Goal: Navigation & Orientation: Find specific page/section

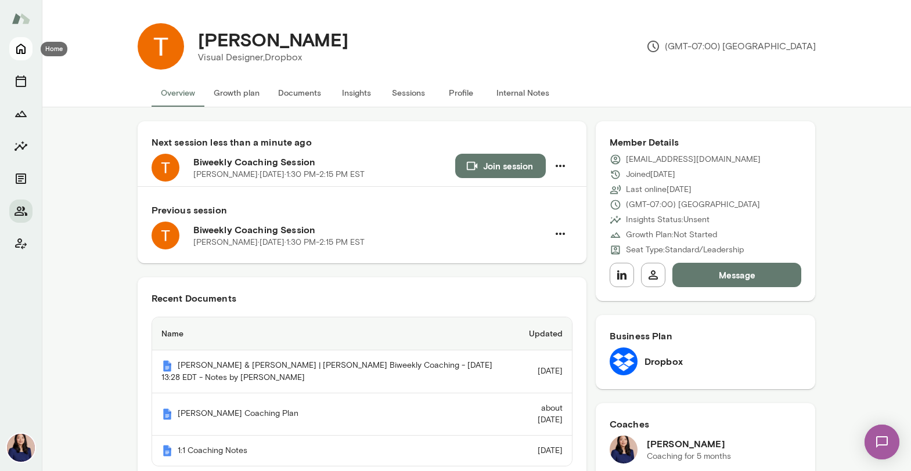
click at [15, 49] on icon "Home" at bounding box center [21, 49] width 14 height 14
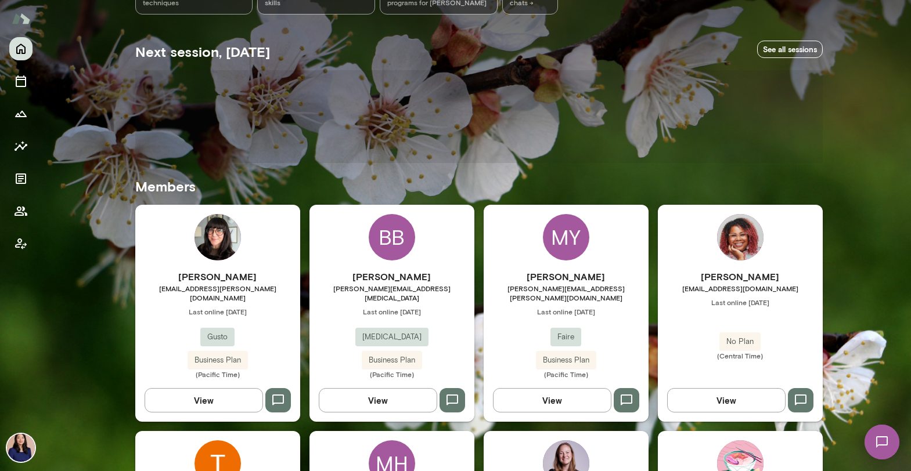
scroll to position [185, 0]
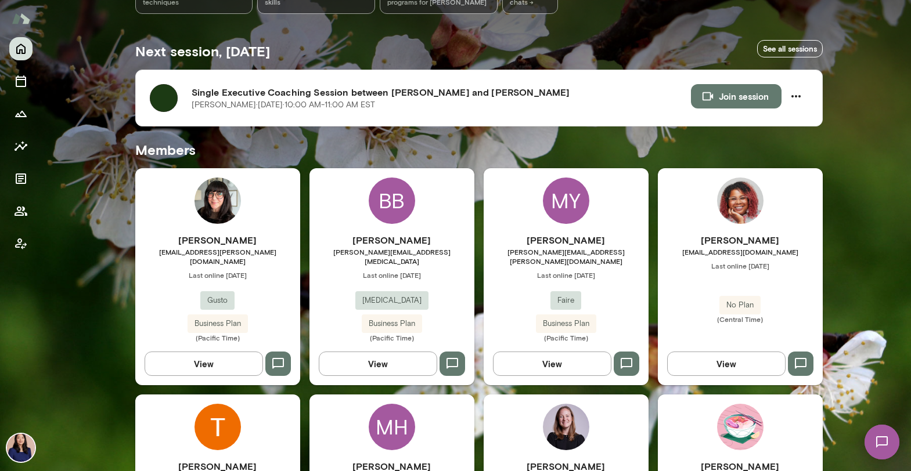
click at [202, 207] on img at bounding box center [217, 201] width 46 height 46
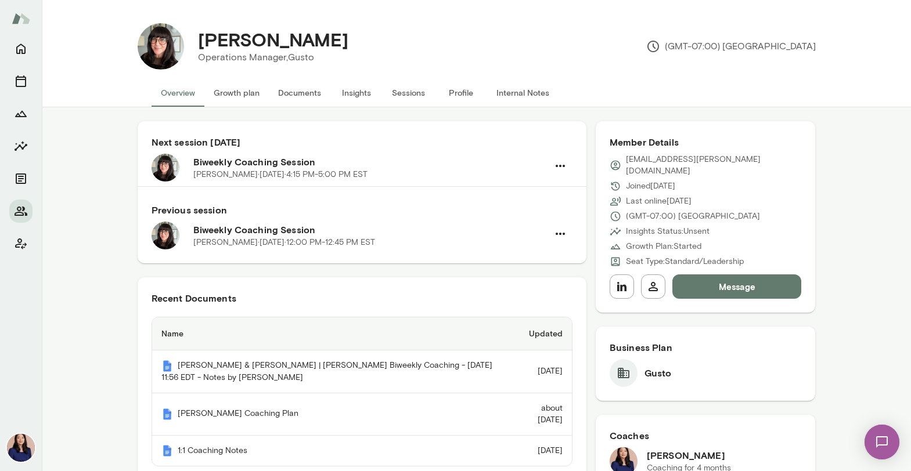
scroll to position [84, 0]
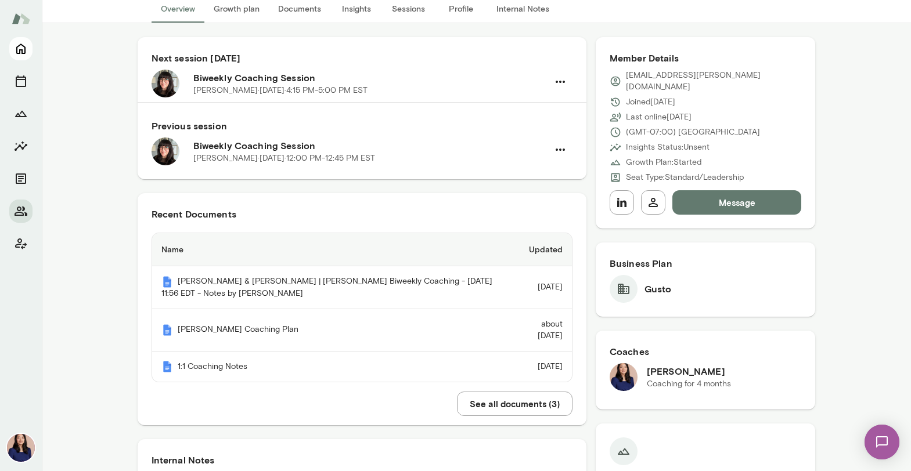
click at [12, 49] on button "Home" at bounding box center [20, 48] width 23 height 23
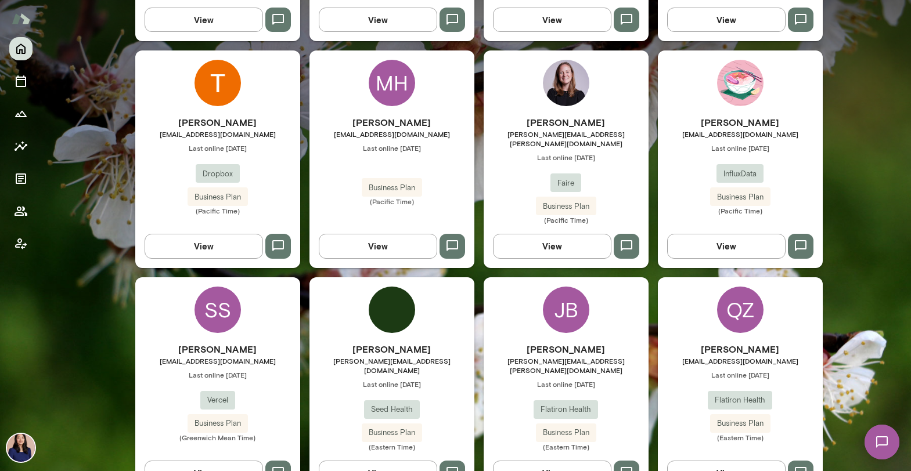
scroll to position [539, 0]
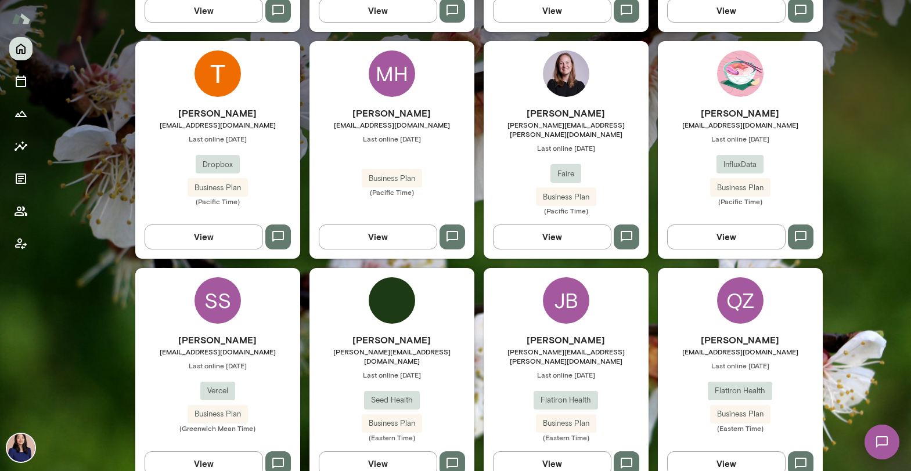
click at [396, 290] on img at bounding box center [392, 300] width 46 height 46
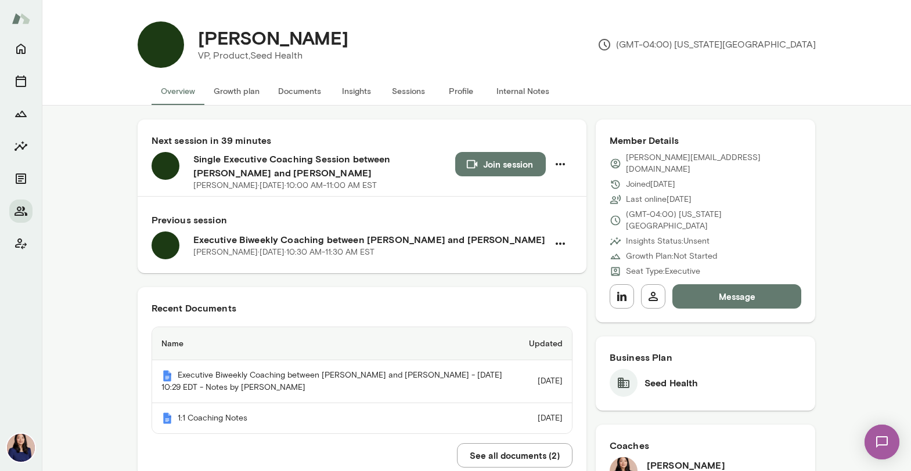
scroll to position [2, 0]
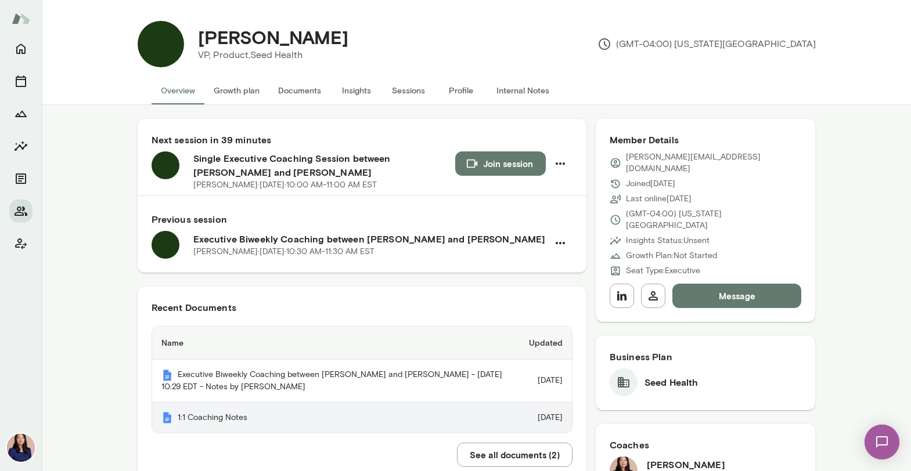
click at [190, 432] on th "1:1 Coaching Notes" at bounding box center [335, 418] width 367 height 31
